Goal: Task Accomplishment & Management: Complete application form

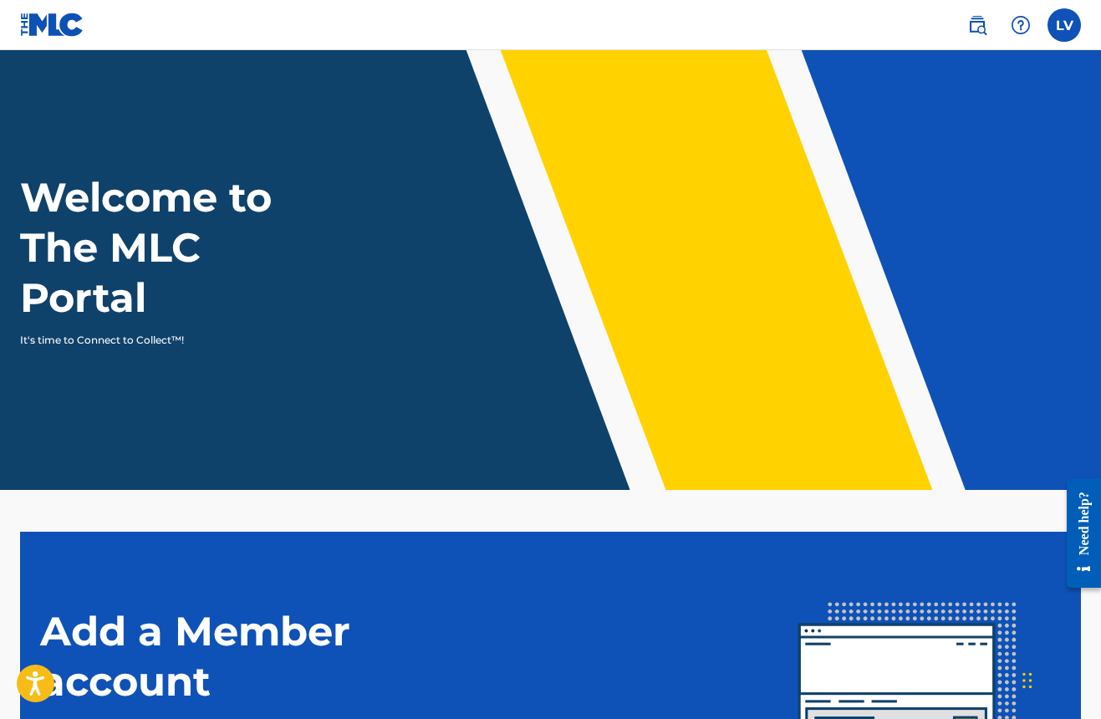
click at [1065, 25] on label at bounding box center [1064, 24] width 33 height 33
click at [1064, 25] on input "LV Louigi Victor pitchoomix@gmail.com Notification Preferences Profile Log out" at bounding box center [1064, 25] width 0 height 0
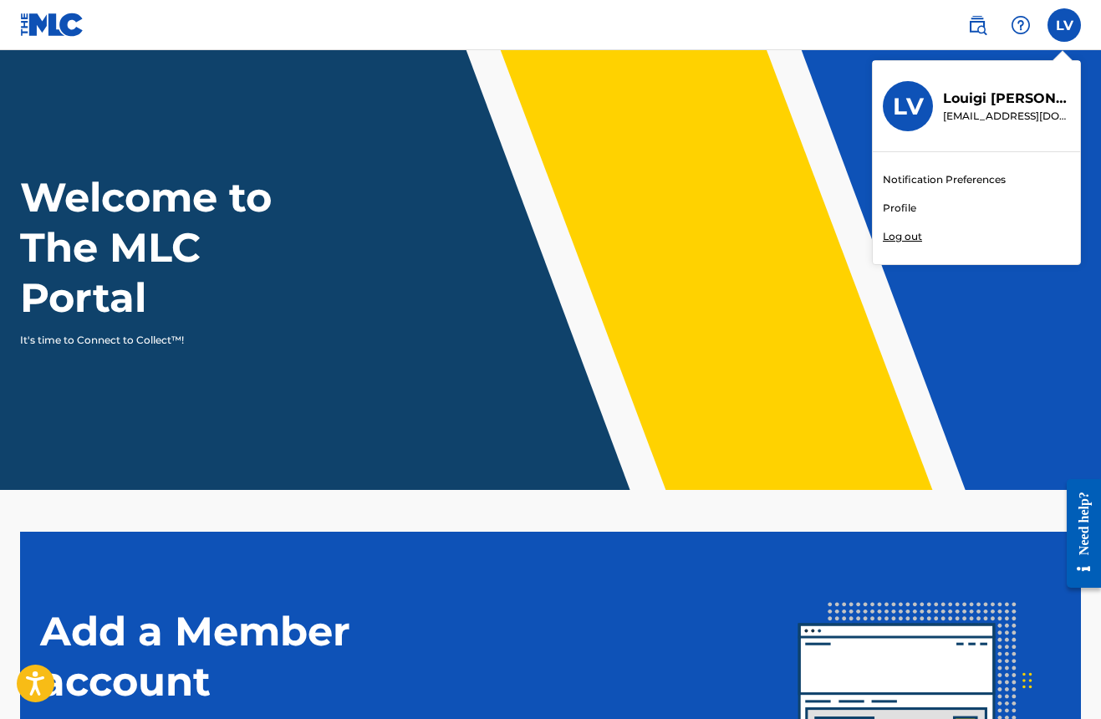
click at [945, 175] on link "Notification Preferences" at bounding box center [944, 179] width 123 height 15
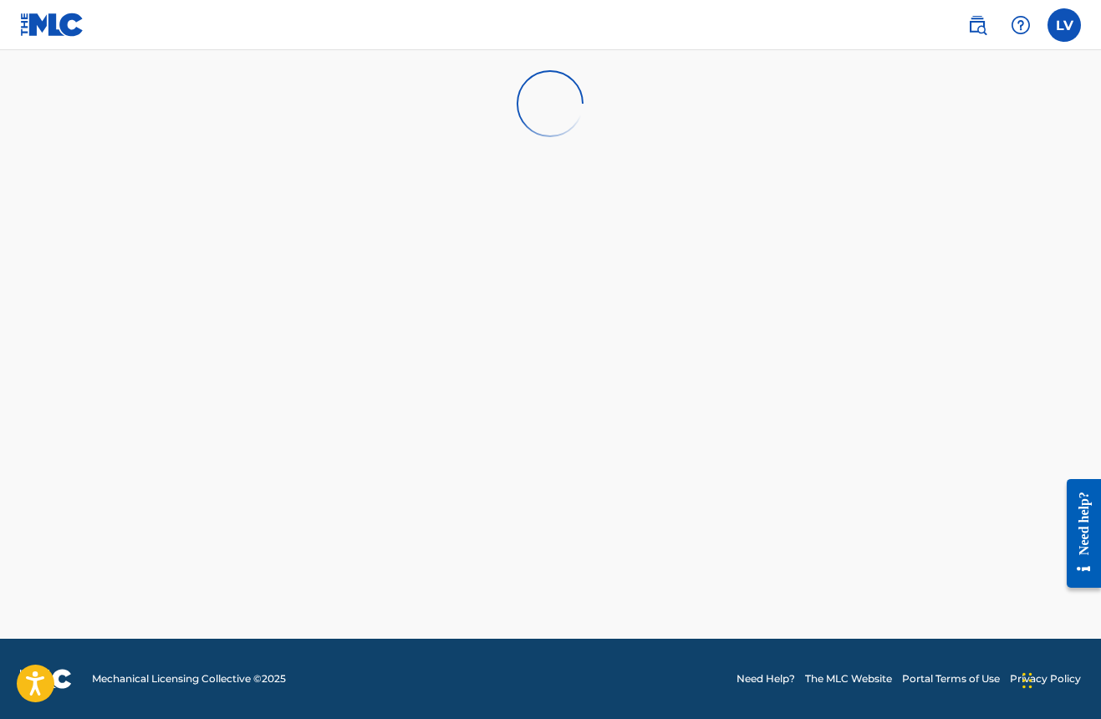
click at [50, 27] on img at bounding box center [52, 25] width 64 height 24
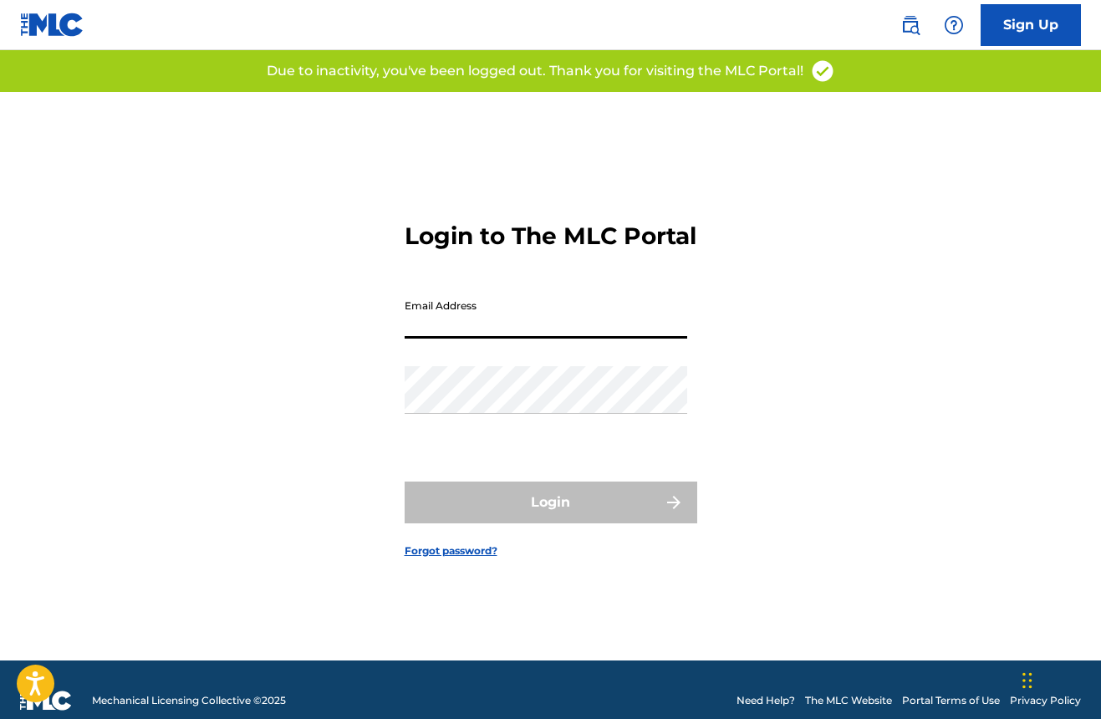
type input "[EMAIL_ADDRESS][DOMAIN_NAME]"
click at [550, 517] on button "Login" at bounding box center [551, 503] width 293 height 42
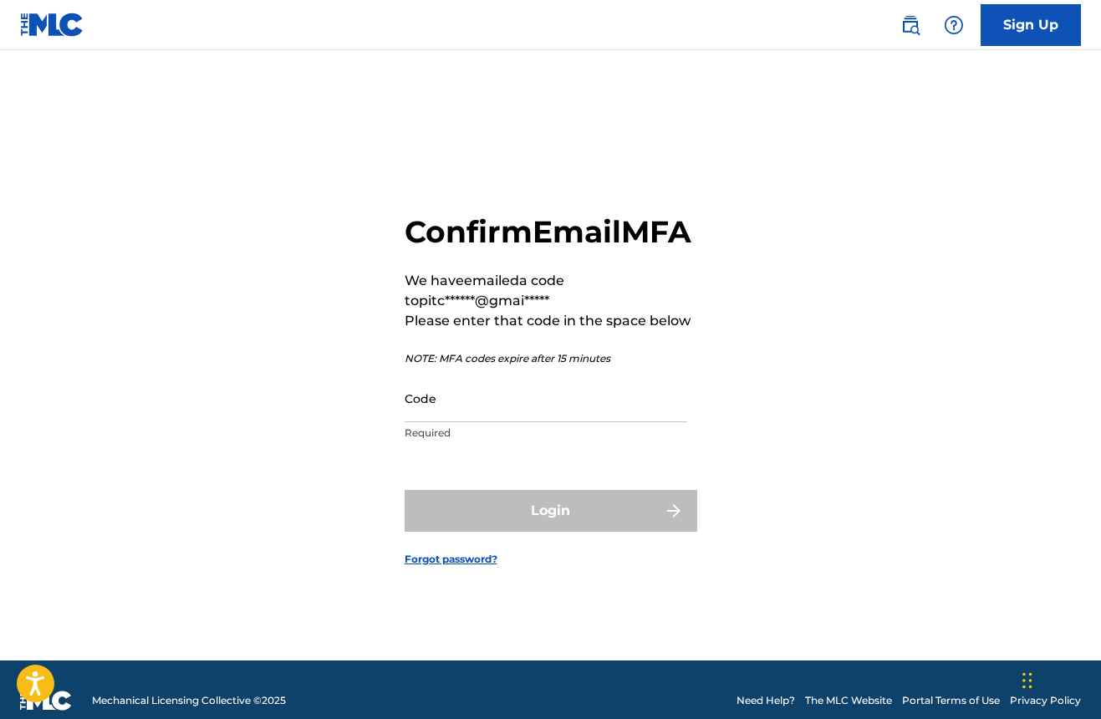
click at [488, 422] on input "Code" at bounding box center [546, 399] width 283 height 48
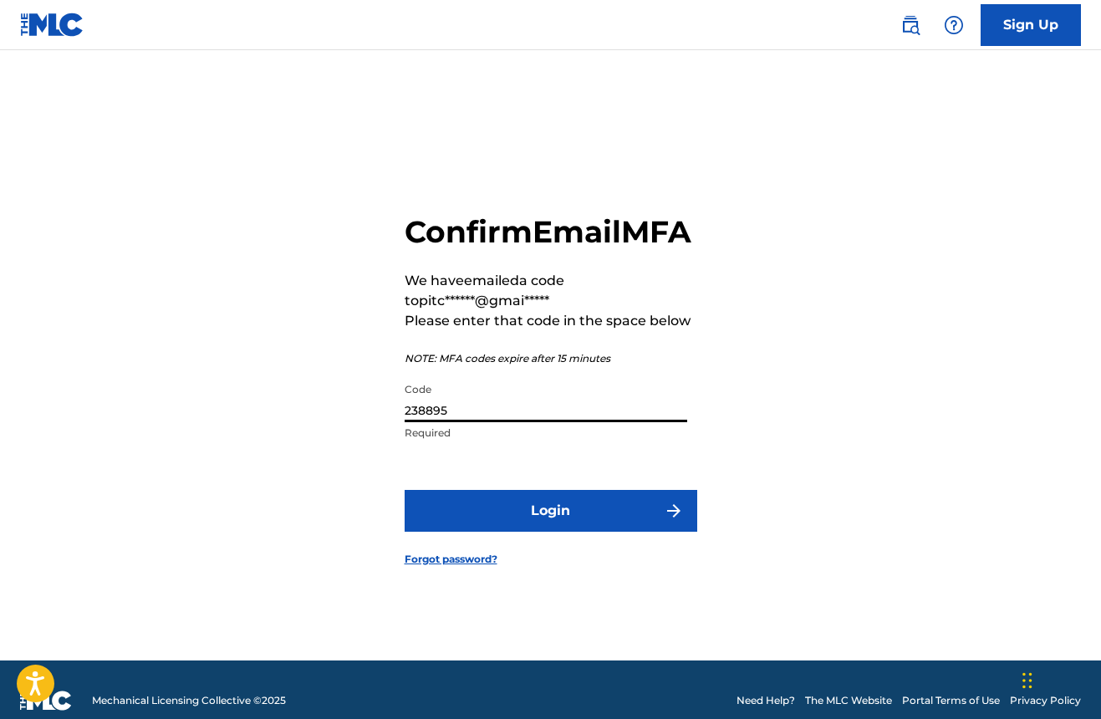
type input "238895"
click at [562, 516] on button "Login" at bounding box center [551, 511] width 293 height 42
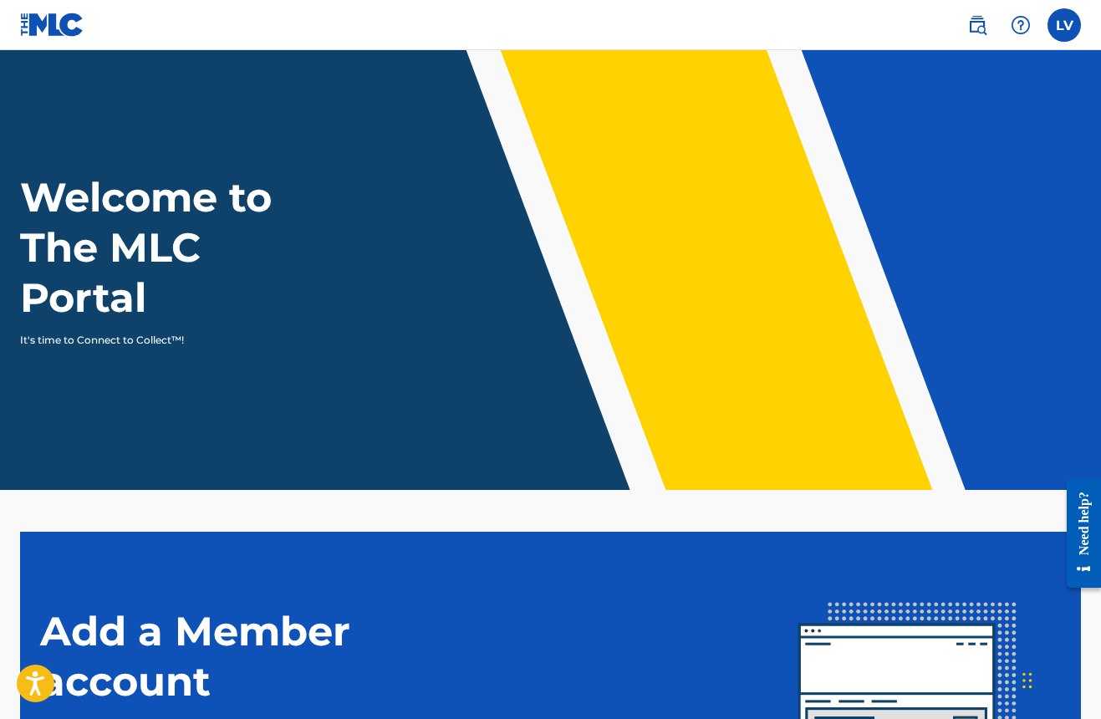
click at [1070, 24] on label at bounding box center [1064, 24] width 33 height 33
click at [1064, 25] on input "LV [PERSON_NAME] [EMAIL_ADDRESS][DOMAIN_NAME] Profile Log out" at bounding box center [1064, 25] width 0 height 0
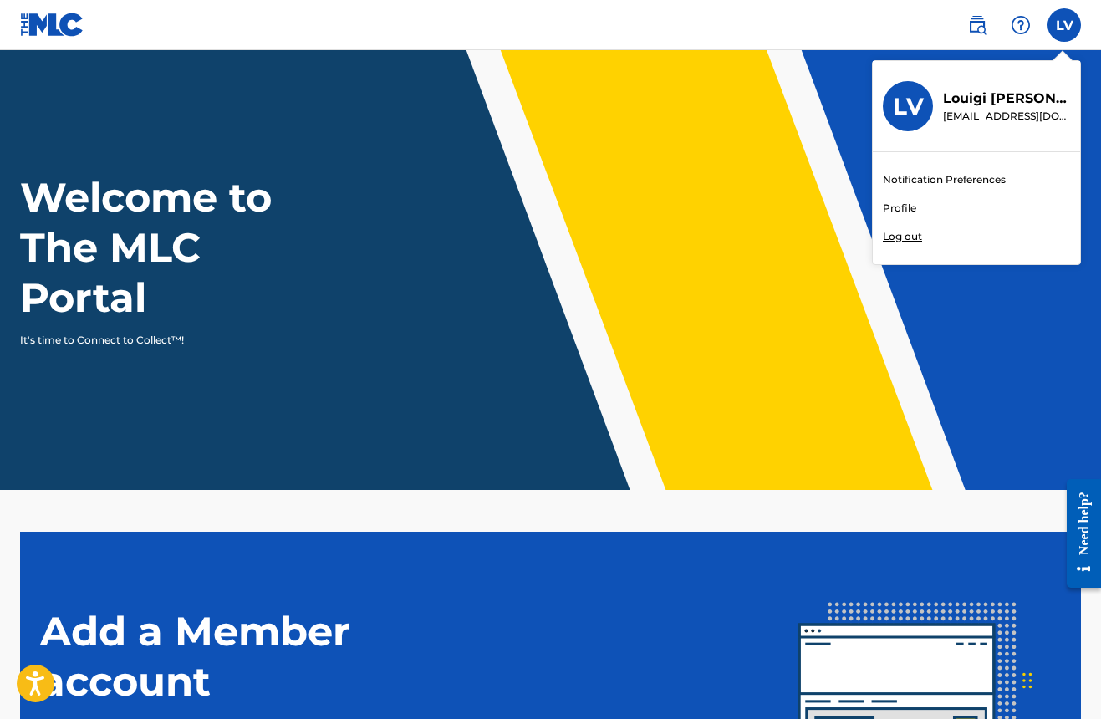
click at [895, 207] on link "Profile" at bounding box center [899, 208] width 33 height 15
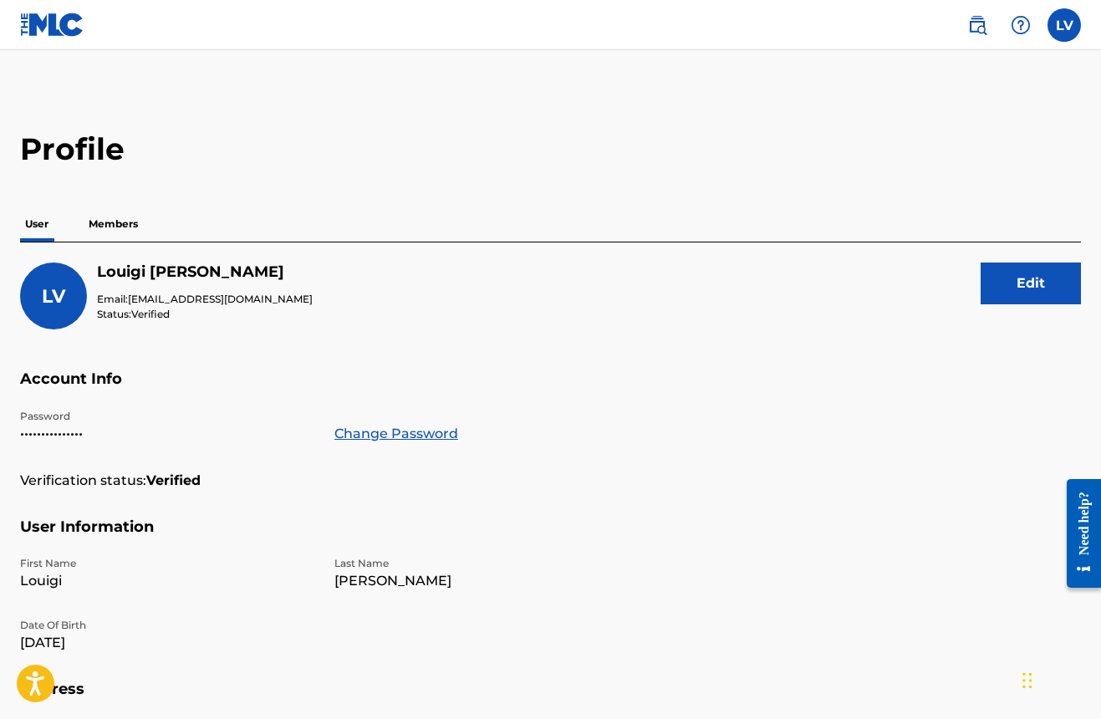
click at [33, 22] on img at bounding box center [52, 25] width 64 height 24
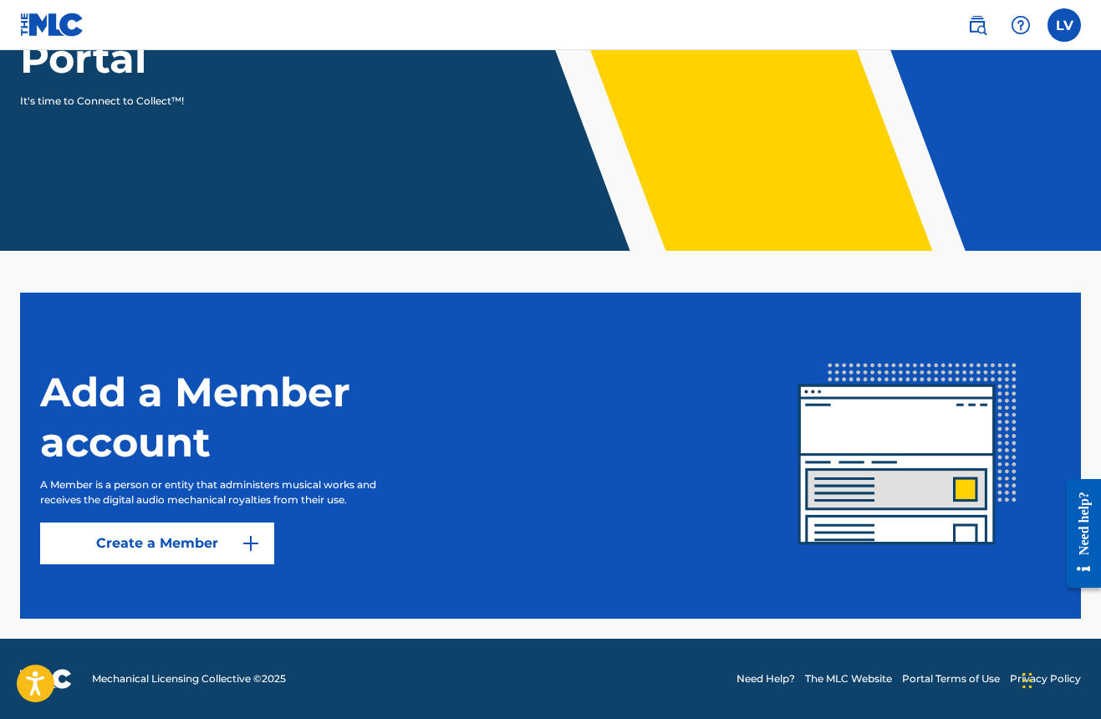
scroll to position [239, 0]
click at [196, 536] on link "Create a Member" at bounding box center [157, 544] width 234 height 42
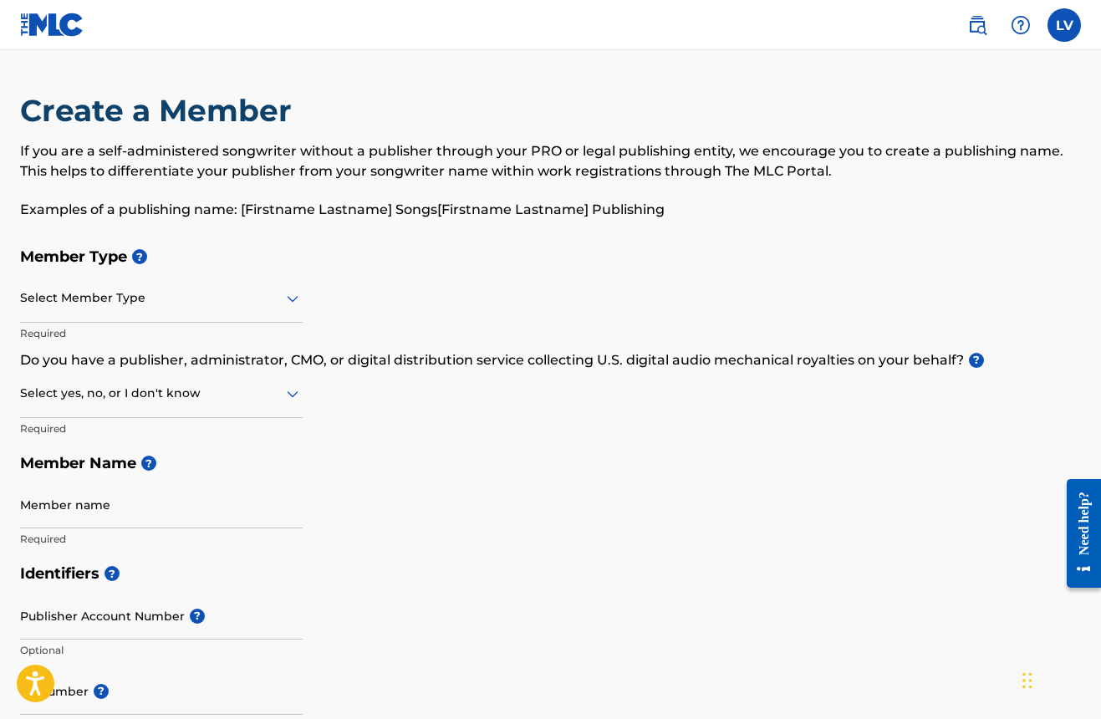
click at [39, 28] on img at bounding box center [52, 25] width 64 height 24
